Goal: Information Seeking & Learning: Learn about a topic

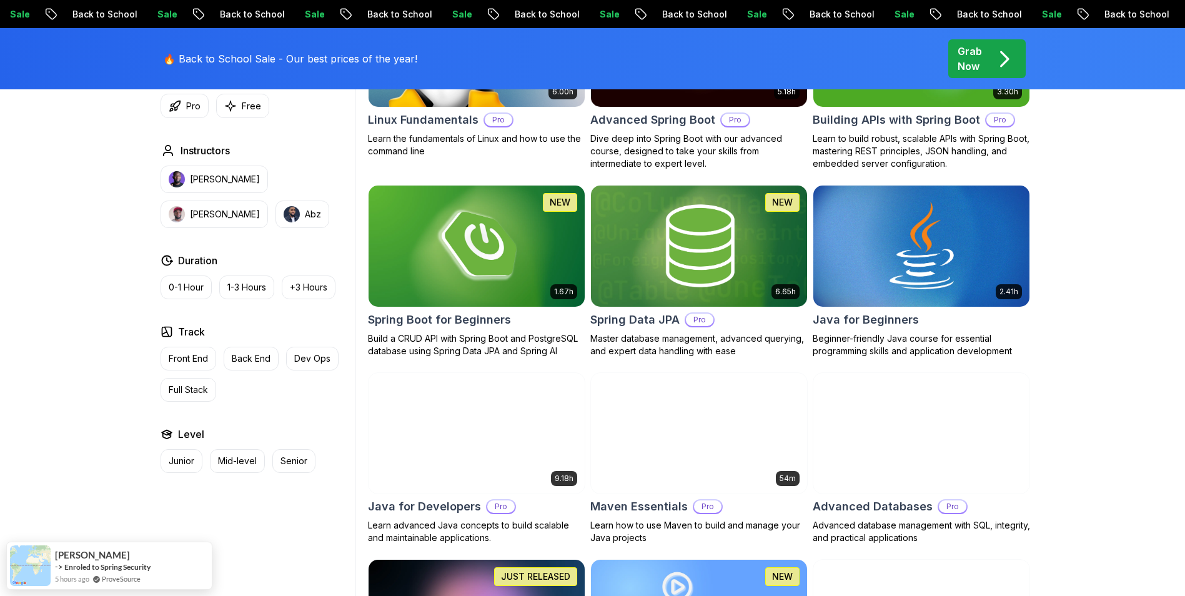
scroll to position [500, 0]
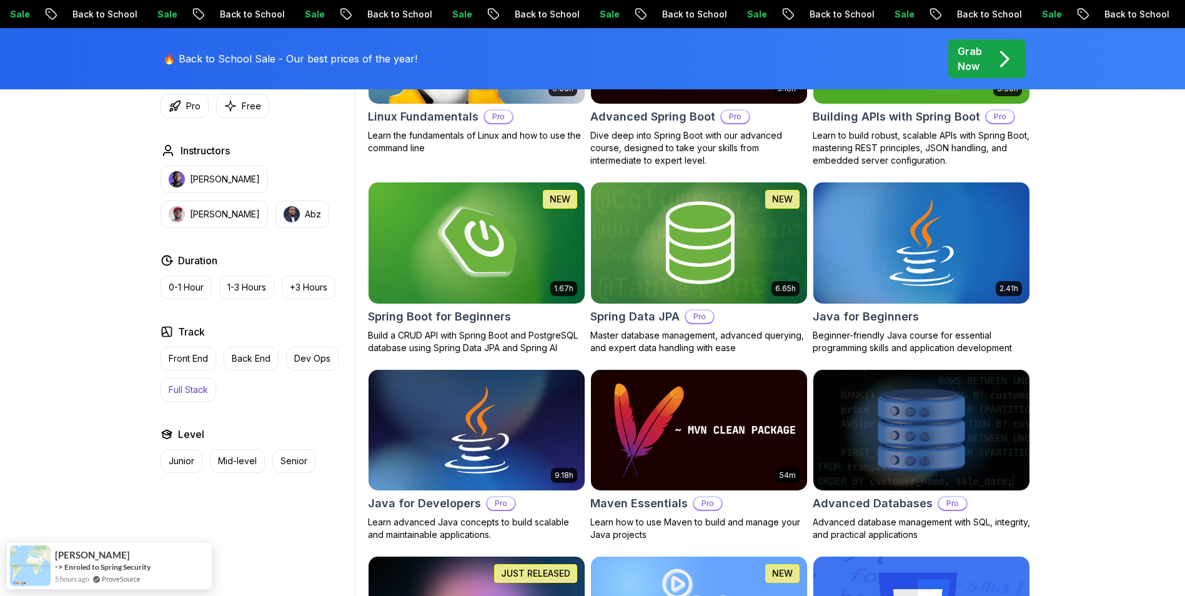
click at [187, 389] on p "Full Stack" at bounding box center [188, 390] width 39 height 12
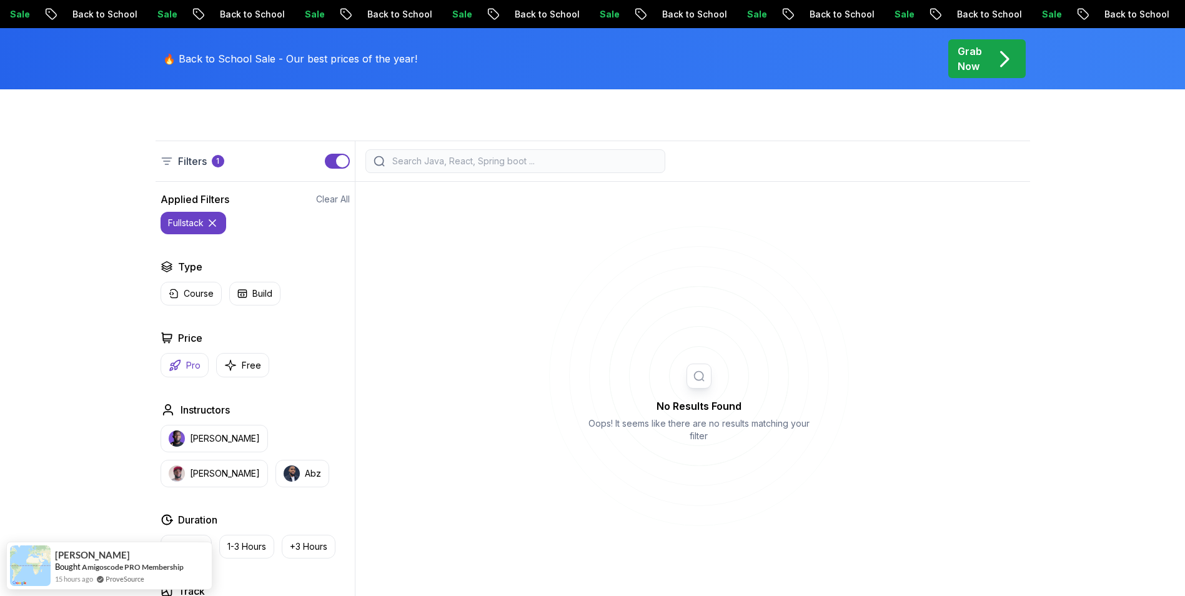
scroll to position [312, 0]
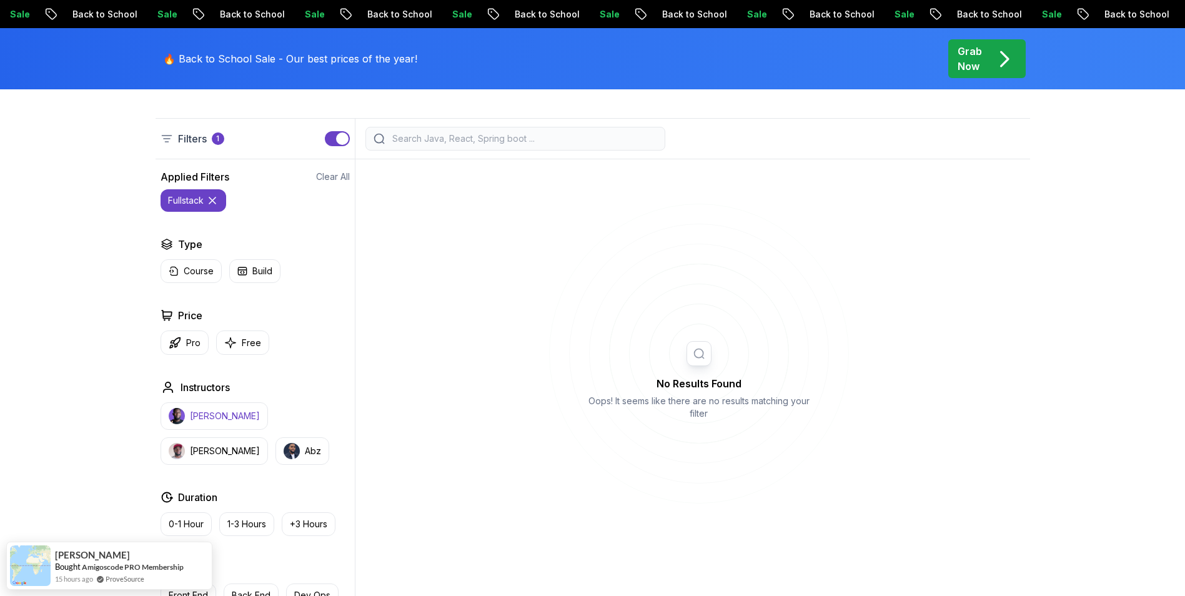
click at [206, 419] on p "[PERSON_NAME]" at bounding box center [225, 416] width 70 height 12
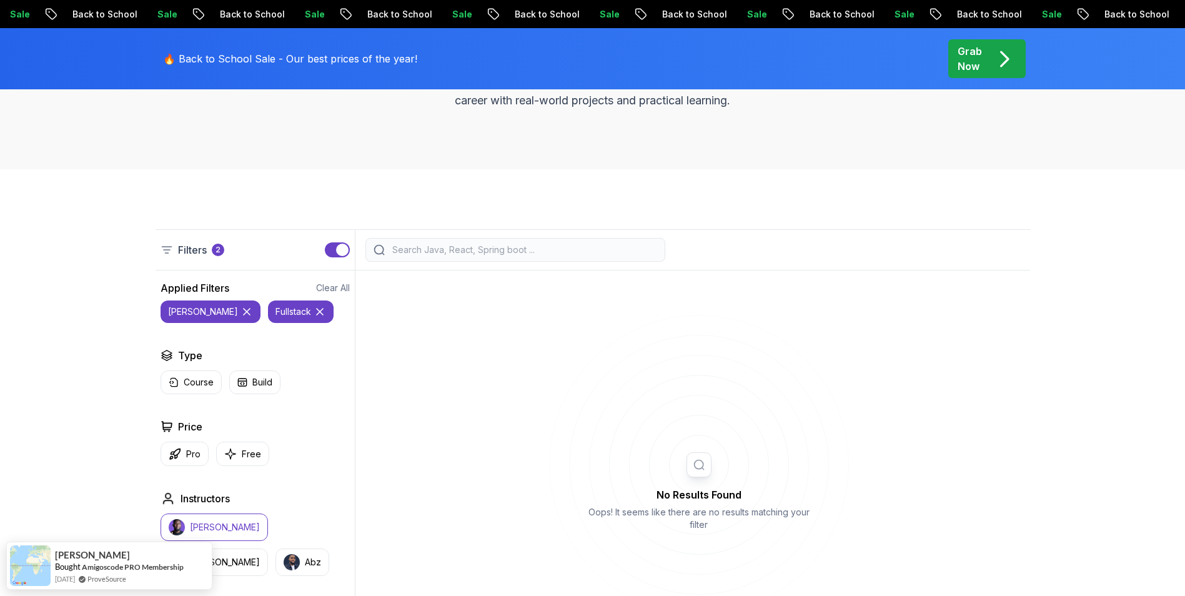
scroll to position [62, 0]
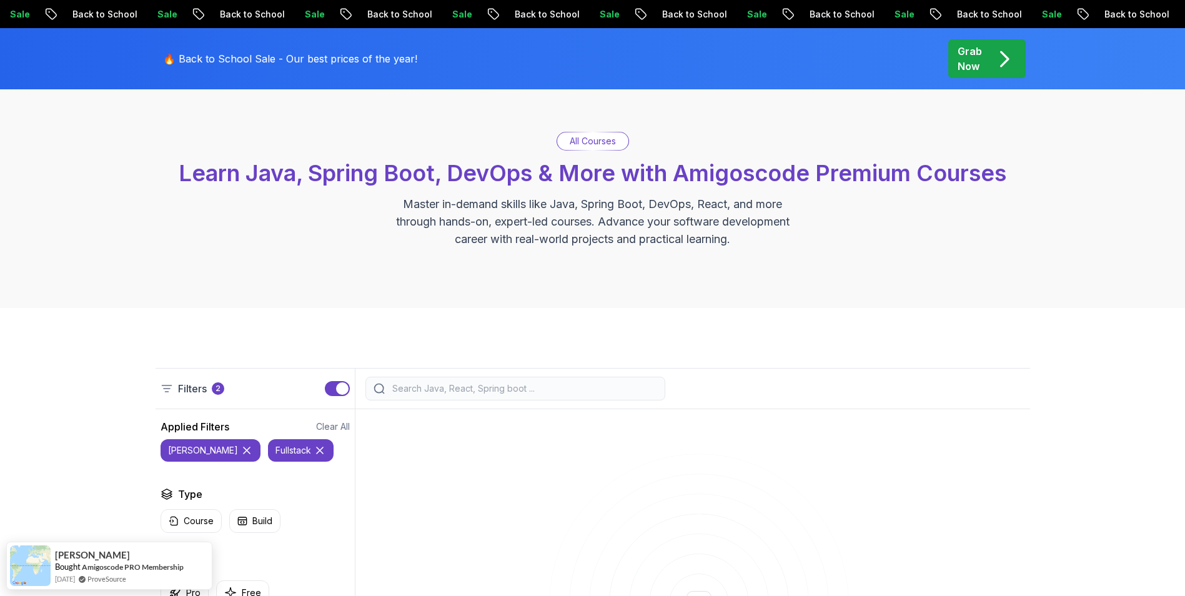
click at [585, 143] on p "All Courses" at bounding box center [593, 141] width 46 height 12
click at [317, 450] on icon at bounding box center [320, 450] width 6 height 6
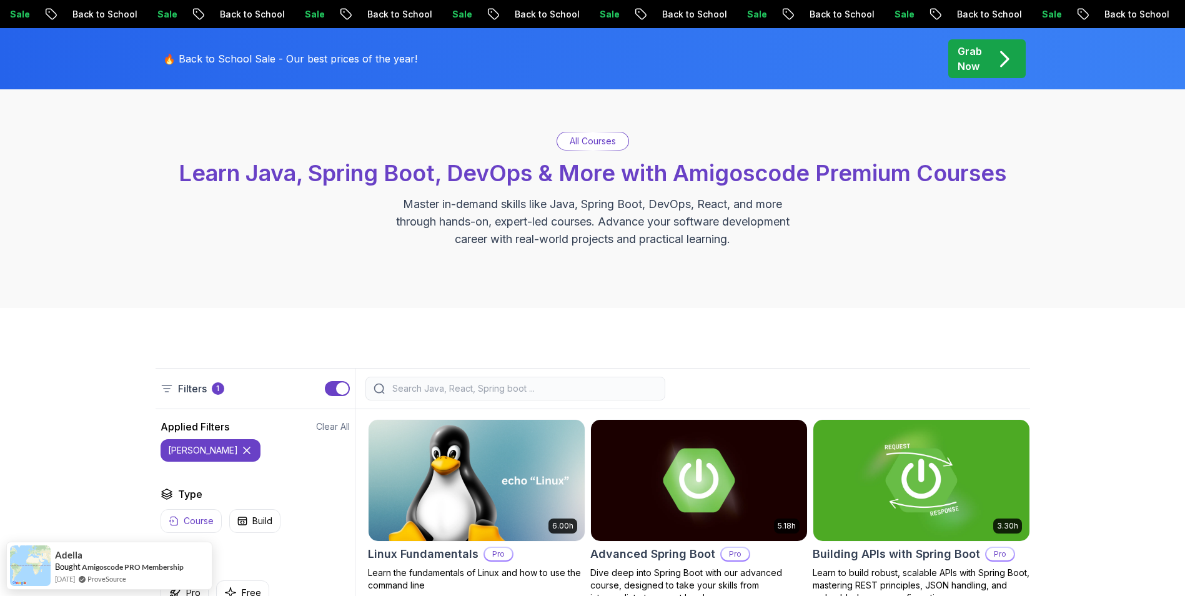
click at [241, 449] on icon at bounding box center [247, 450] width 12 height 12
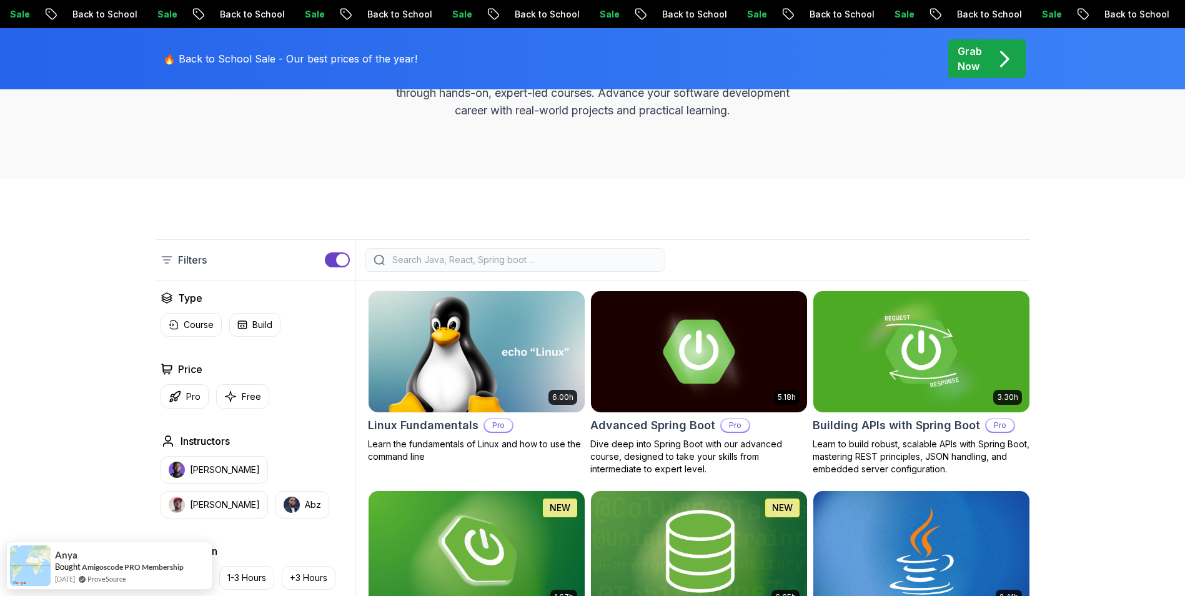
scroll to position [187, 0]
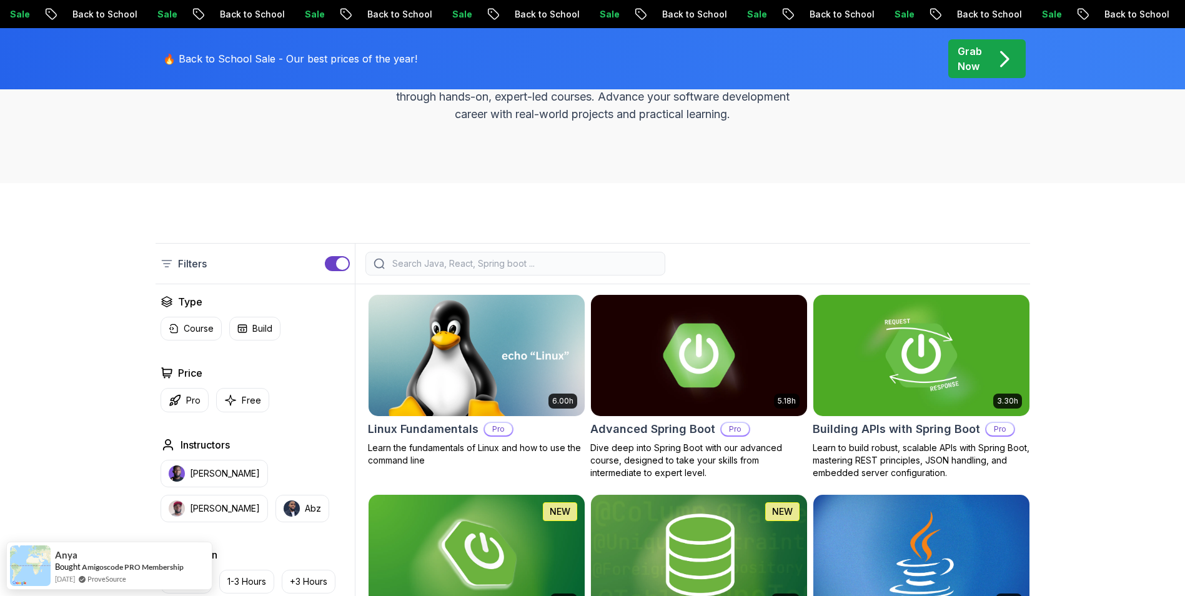
click at [341, 264] on div "button" at bounding box center [342, 263] width 12 height 12
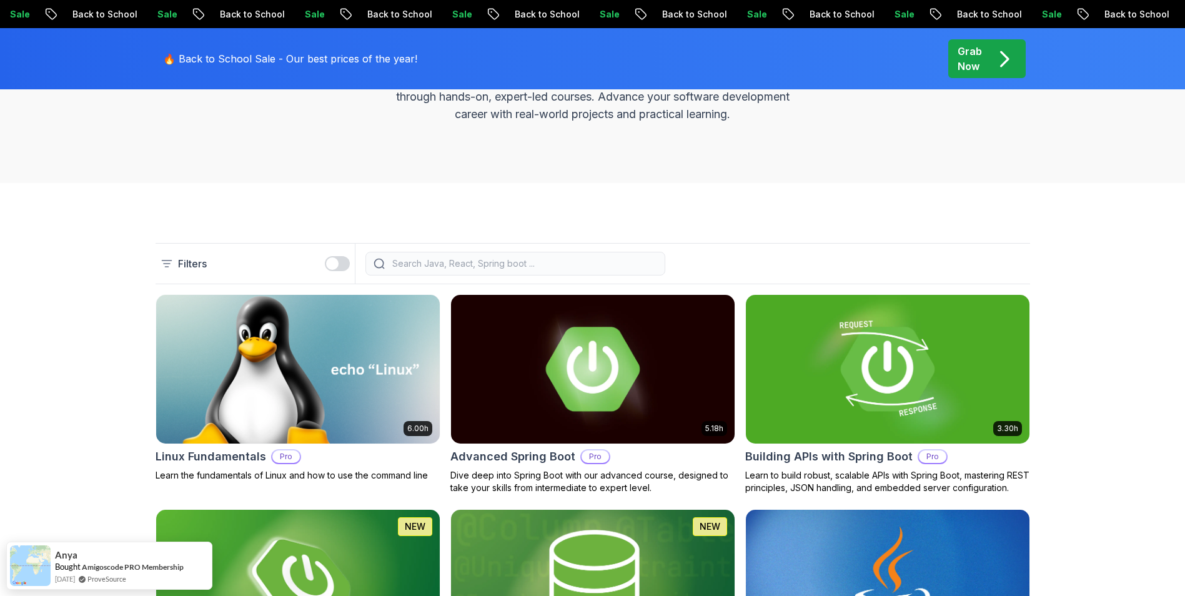
click at [335, 261] on div "button" at bounding box center [332, 263] width 12 height 12
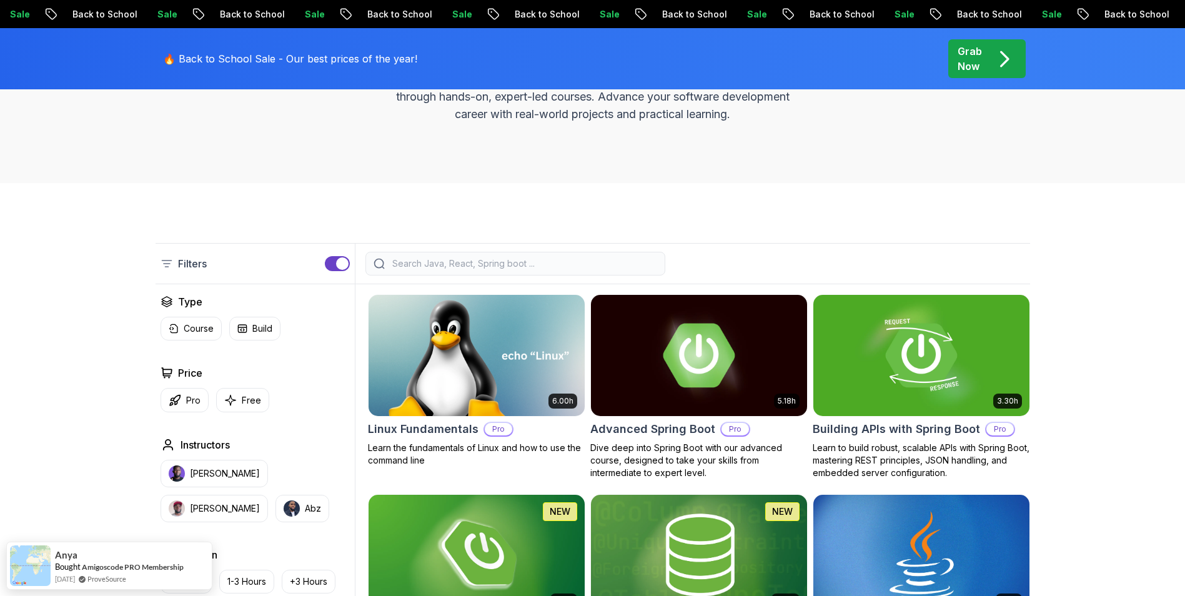
click at [335, 261] on button "button" at bounding box center [337, 263] width 25 height 15
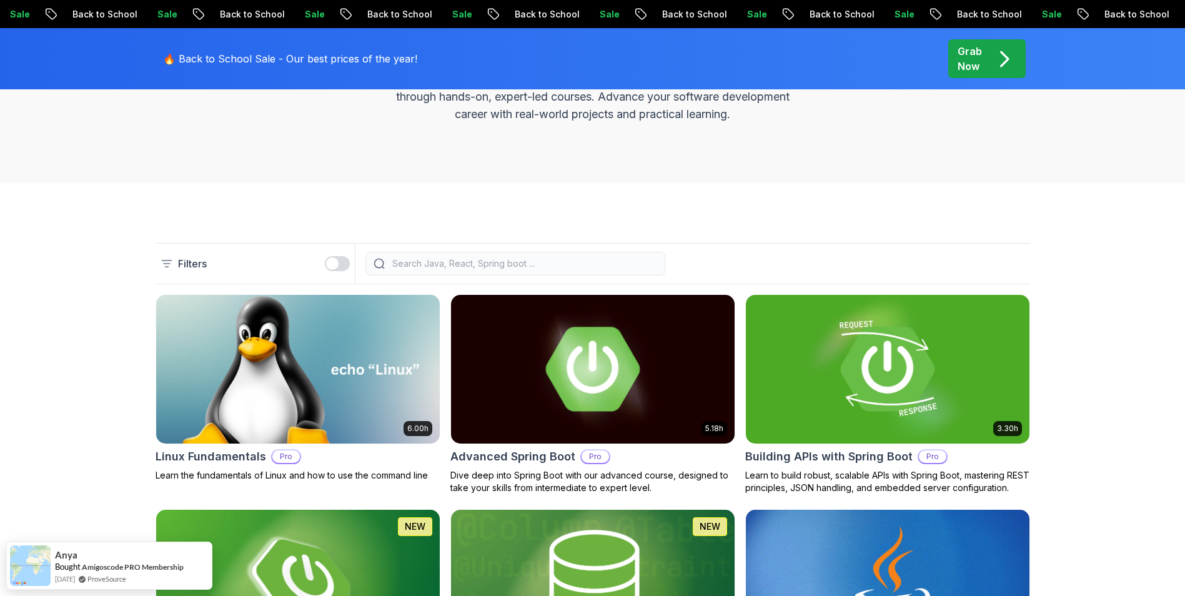
click at [335, 261] on div "button" at bounding box center [332, 263] width 12 height 12
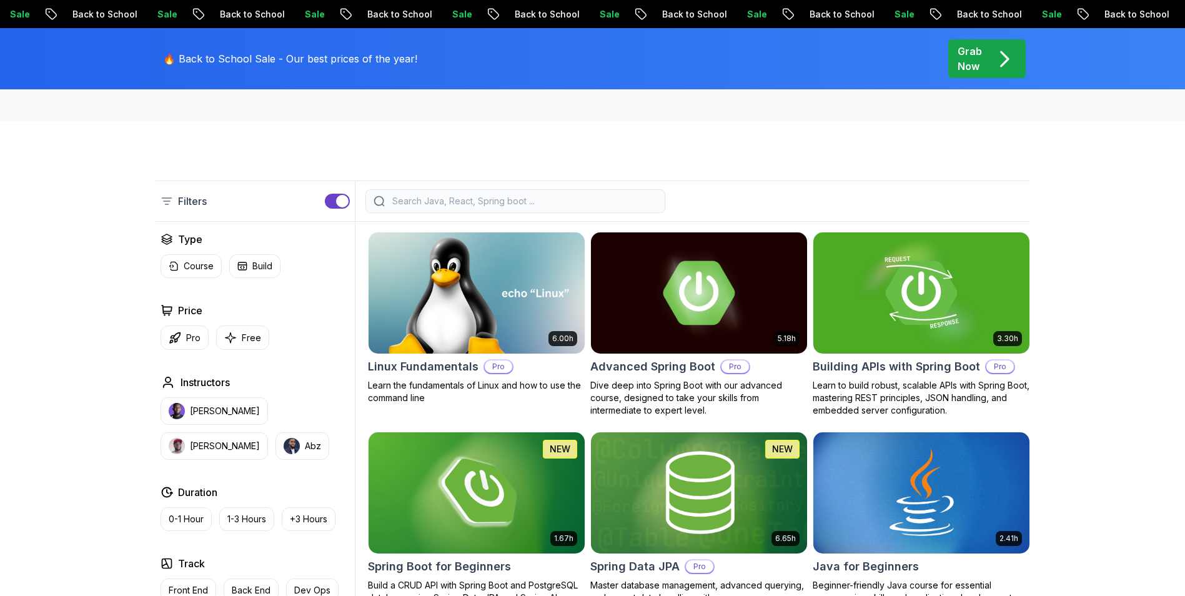
scroll to position [0, 0]
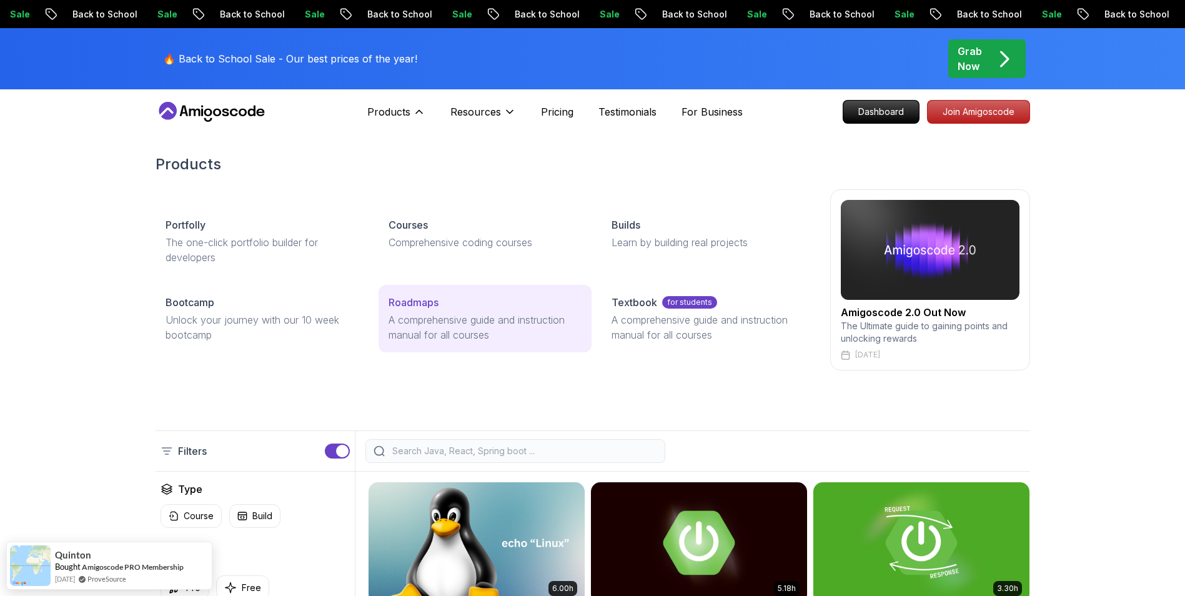
click at [457, 326] on p "A comprehensive guide and instruction manual for all courses" at bounding box center [485, 327] width 193 height 30
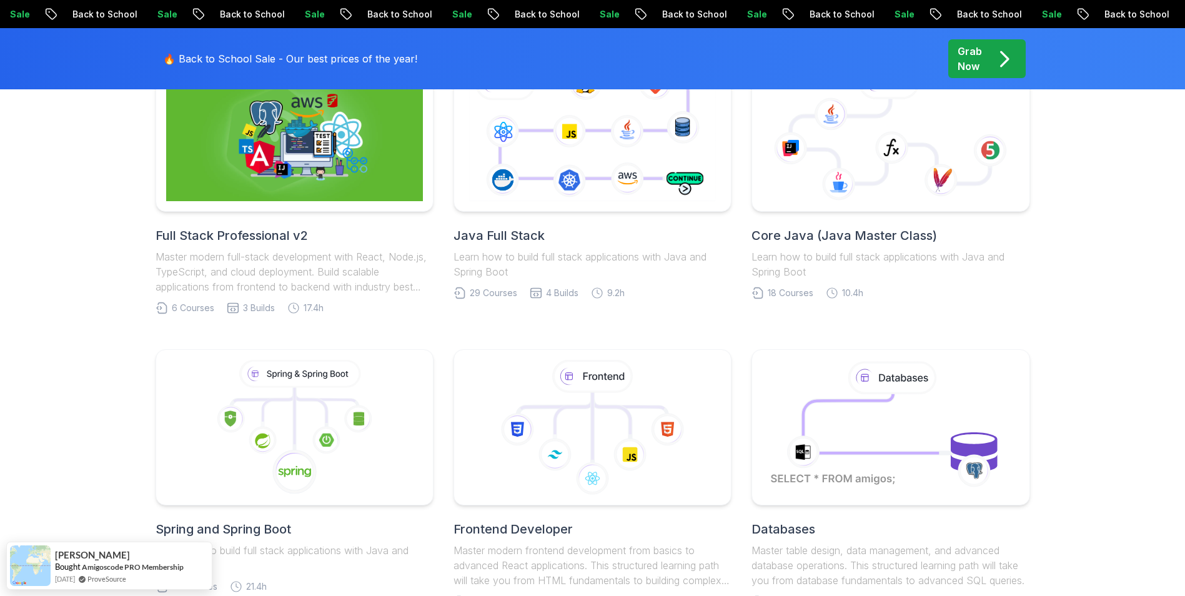
scroll to position [250, 0]
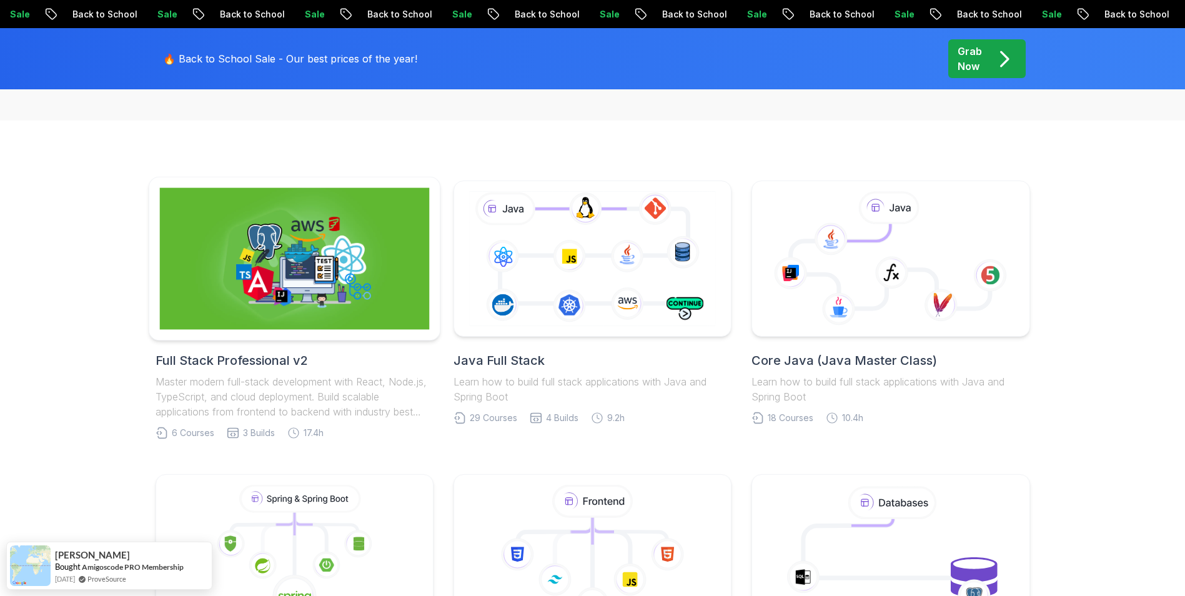
click at [367, 251] on img at bounding box center [294, 259] width 270 height 142
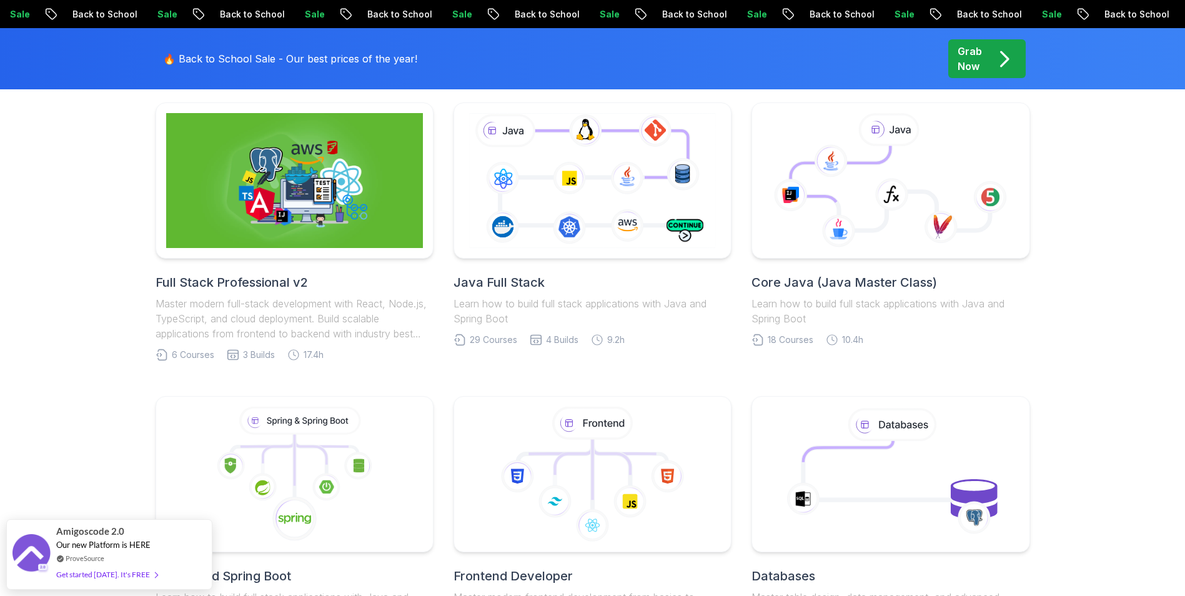
scroll to position [500, 0]
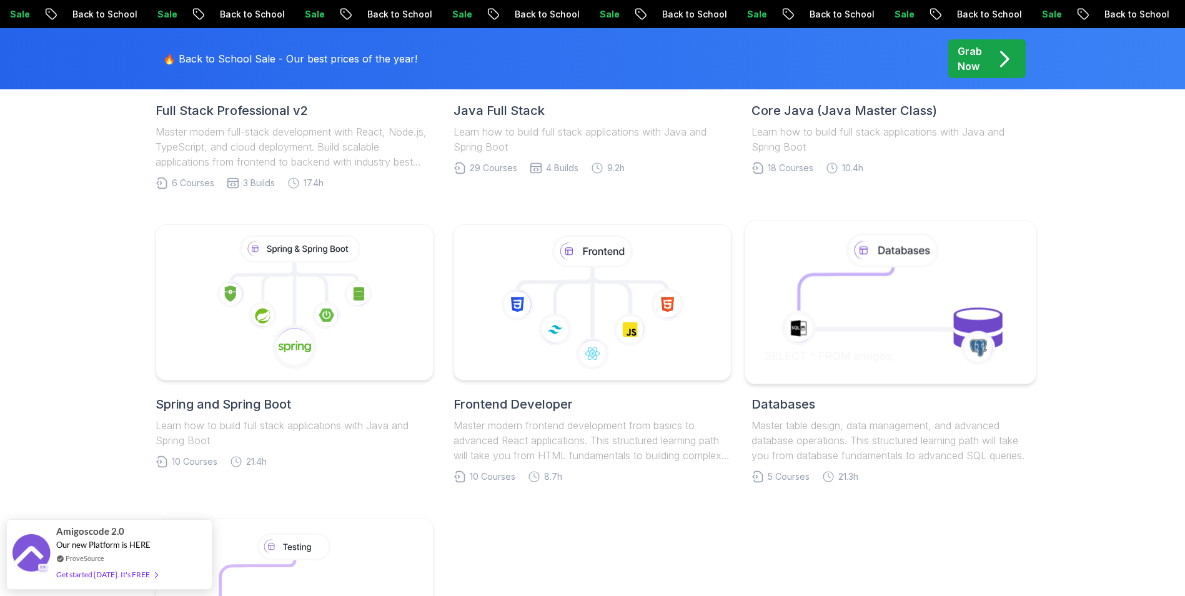
click at [885, 296] on icon at bounding box center [891, 302] width 264 height 142
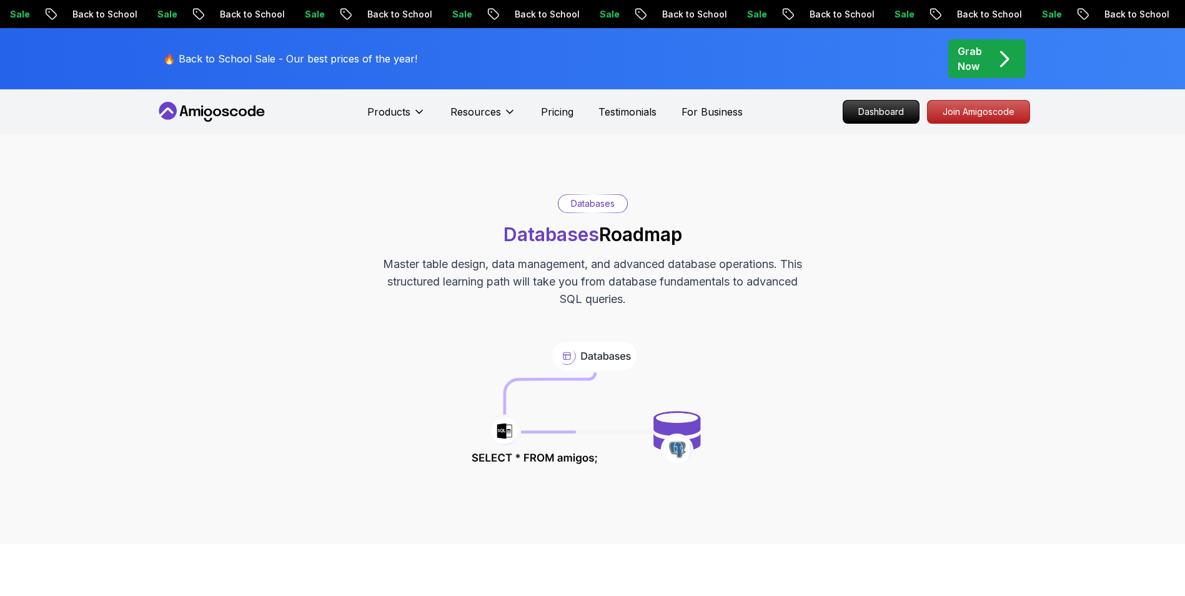
click at [1002, 61] on icon "pre-order" at bounding box center [1004, 59] width 24 height 24
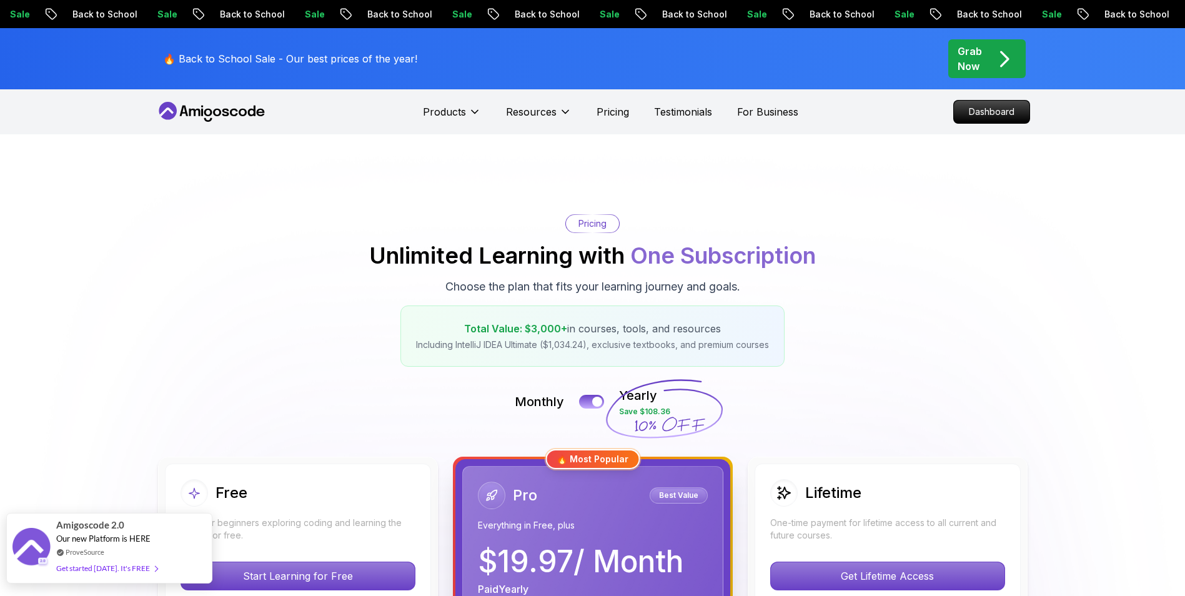
click at [134, 552] on div "ProveSource" at bounding box center [106, 552] width 101 height 11
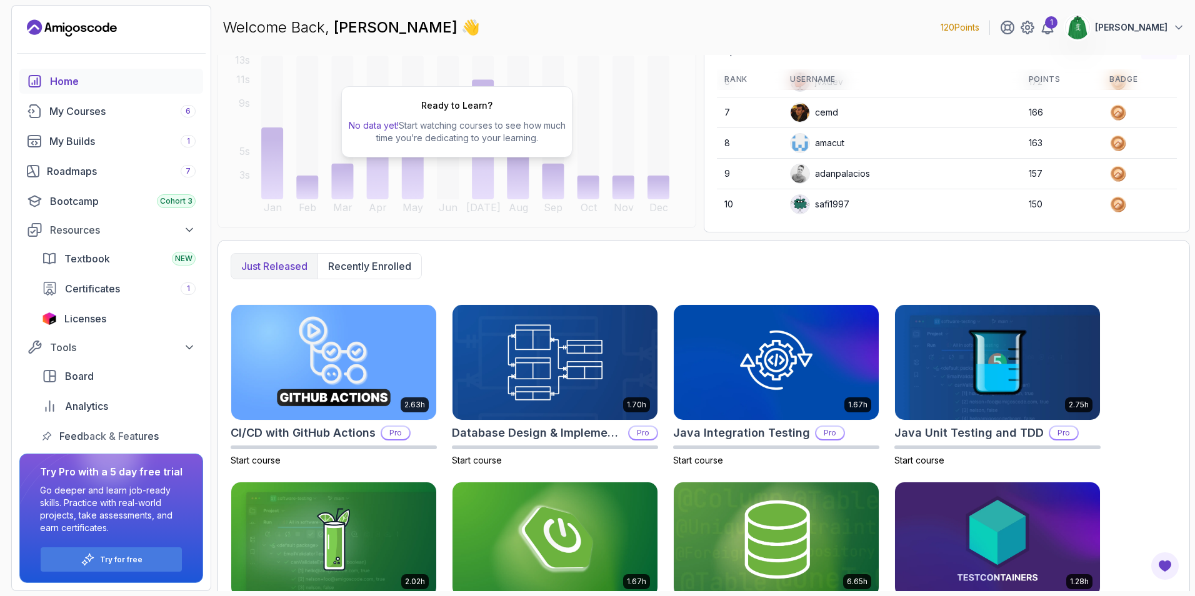
scroll to position [205, 0]
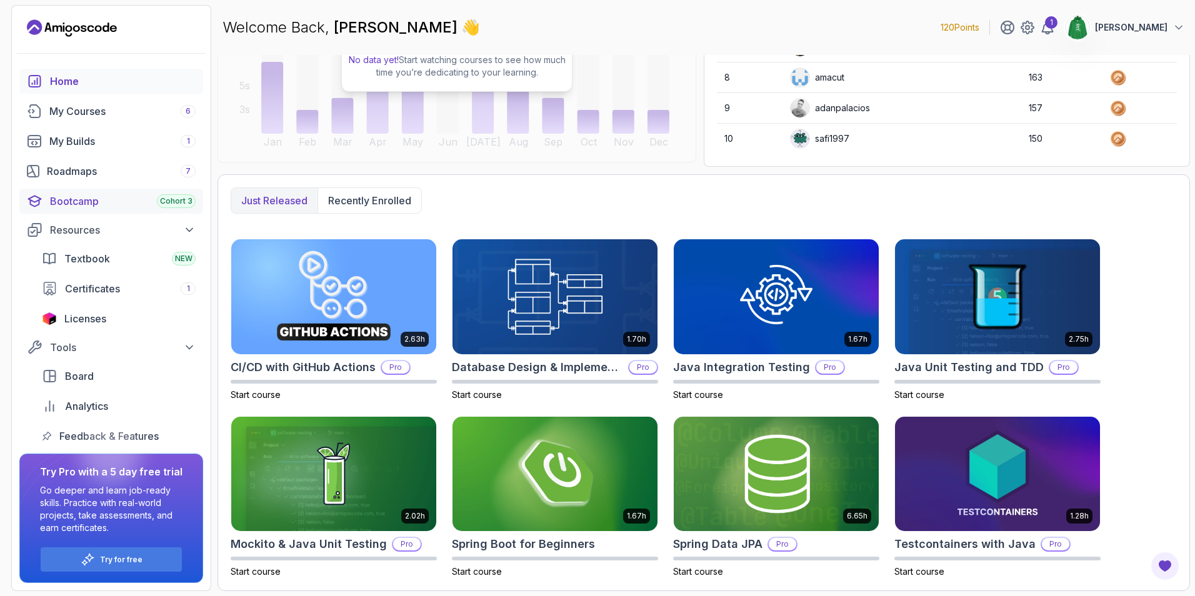
click at [84, 196] on div "Bootcamp Cohort 3" at bounding box center [123, 201] width 146 height 15
